Goal: Information Seeking & Learning: Find specific fact

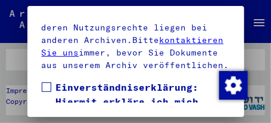
scroll to position [545, 0]
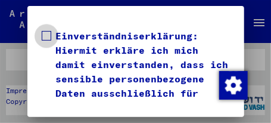
click at [48, 37] on span at bounding box center [47, 36] width 10 height 10
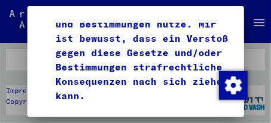
scroll to position [734, 0]
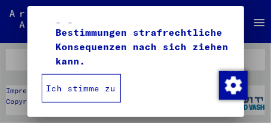
click at [77, 86] on button "Ich stimme zu" at bounding box center [81, 88] width 79 height 29
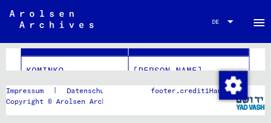
scroll to position [191, 0]
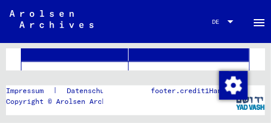
click at [44, 63] on mat-cell "KOMINKO" at bounding box center [74, 75] width 107 height 29
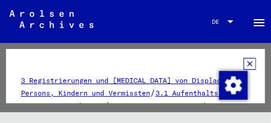
click at [244, 63] on icon at bounding box center [250, 64] width 13 height 12
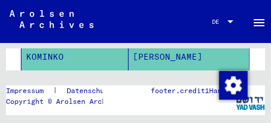
scroll to position [229, 0]
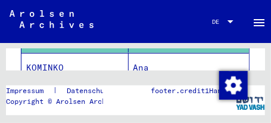
click at [49, 57] on mat-cell "KOMINKO" at bounding box center [74, 67] width 107 height 29
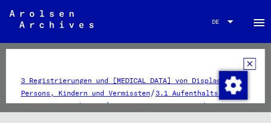
click at [244, 63] on icon at bounding box center [250, 64] width 13 height 12
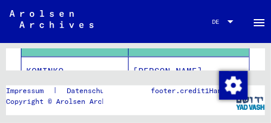
scroll to position [248, 0]
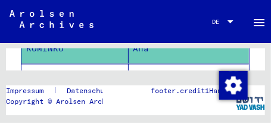
click at [79, 65] on mat-cell "KOMINKO" at bounding box center [74, 78] width 107 height 29
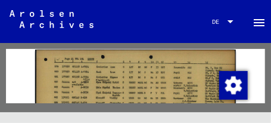
scroll to position [506, 0]
